Goal: Task Accomplishment & Management: Manage account settings

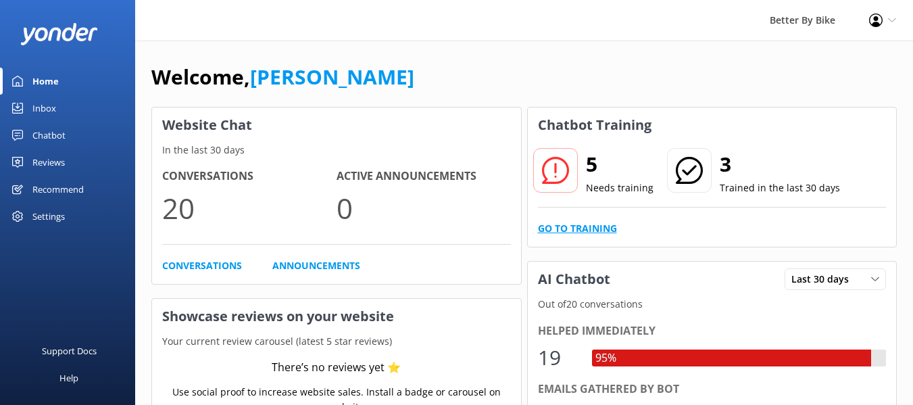
click at [584, 226] on link "Go to Training" at bounding box center [577, 228] width 79 height 15
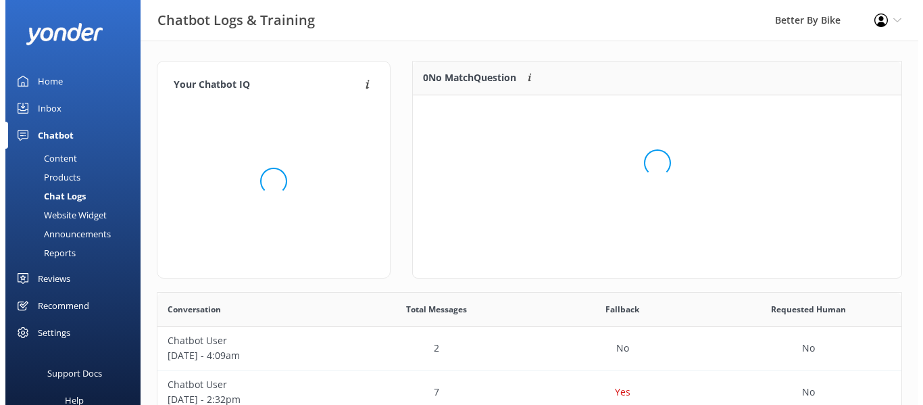
scroll to position [463, 734]
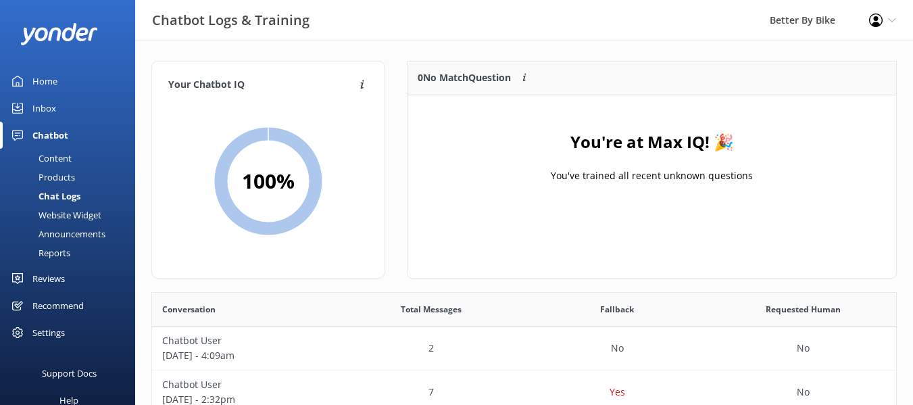
click at [50, 110] on div "Inbox" at bounding box center [44, 108] width 24 height 27
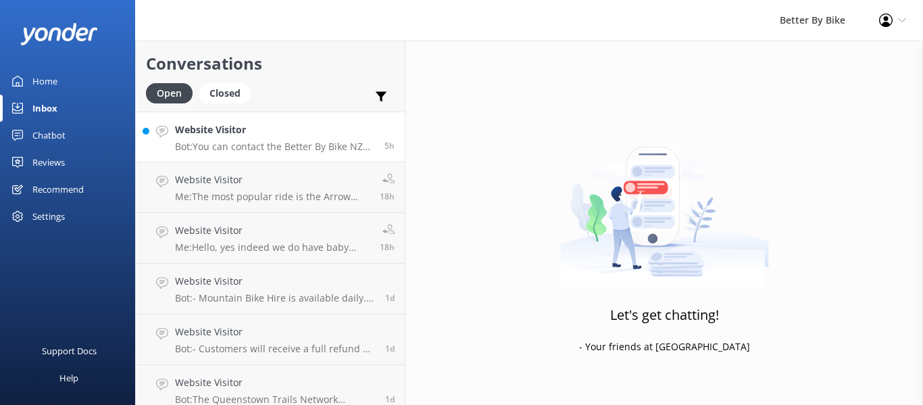
click at [303, 155] on link "Website Visitor Bot: You can contact the Better By Bike NZ team at [PHONE_NUMBE…" at bounding box center [270, 136] width 269 height 51
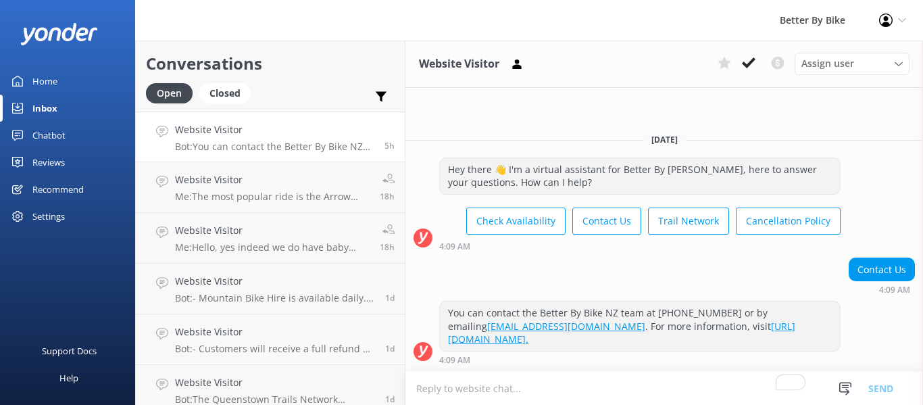
click at [487, 329] on link "[EMAIL_ADDRESS][DOMAIN_NAME]" at bounding box center [566, 325] width 158 height 13
click at [715, 103] on div "Website Visitor Assign user [PERSON_NAME] [PERSON_NAME] [DATE] Hey there 👋 I'm …" at bounding box center [663, 223] width 517 height 364
click at [44, 218] on div "Settings" at bounding box center [48, 216] width 32 height 27
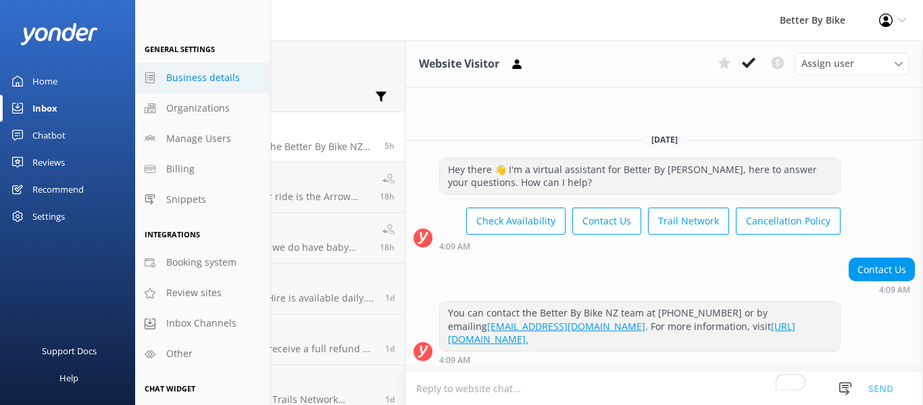
click at [231, 81] on span "Business details" at bounding box center [203, 77] width 74 height 15
select select "Pacific/[GEOGRAPHIC_DATA]"
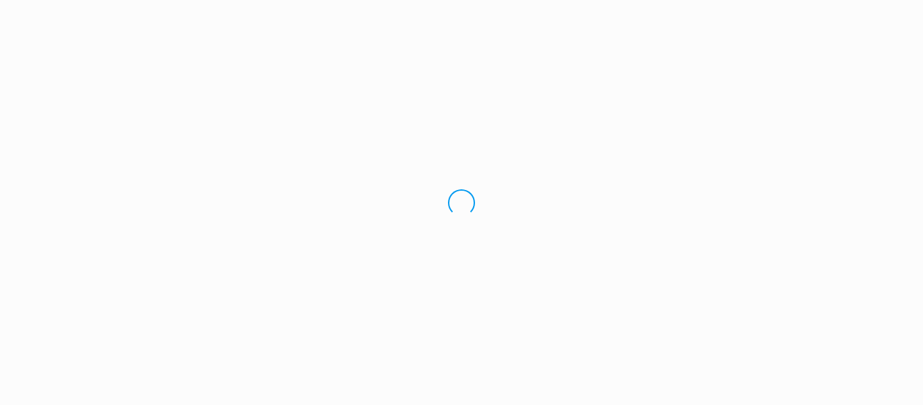
select select "Pacific/[GEOGRAPHIC_DATA]"
